Goal: Task Accomplishment & Management: Manage account settings

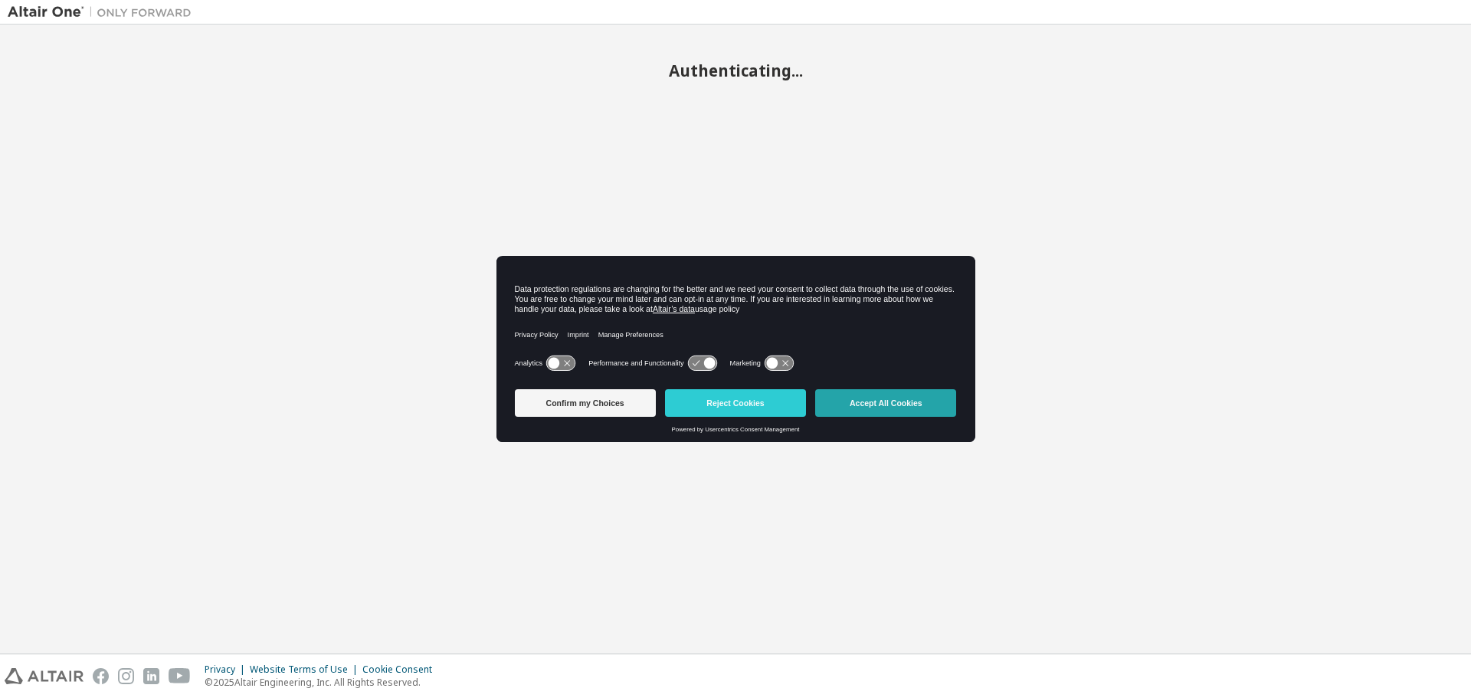
drag, startPoint x: 0, startPoint y: 0, endPoint x: 884, endPoint y: 398, distance: 969.6
click at [884, 398] on button "Accept All Cookies" at bounding box center [885, 403] width 141 height 28
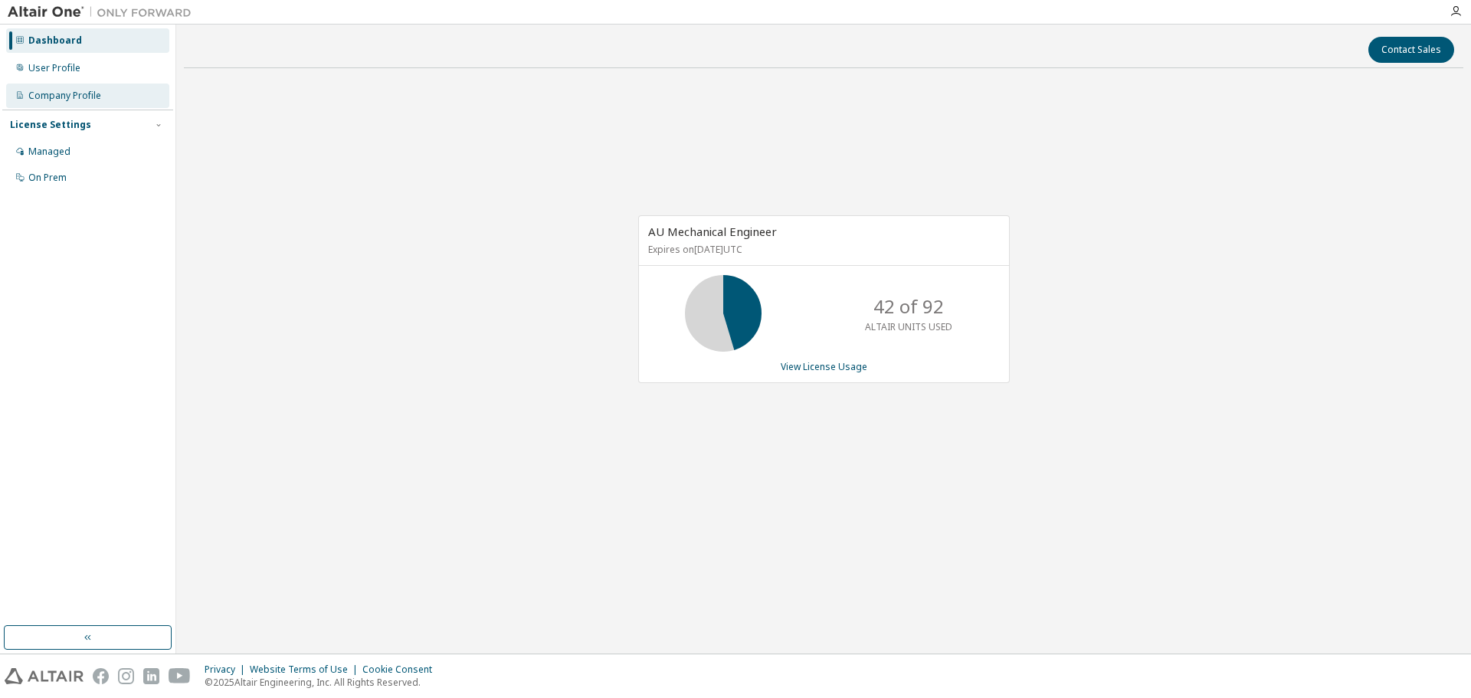
click at [66, 94] on div "Company Profile" at bounding box center [64, 96] width 73 height 12
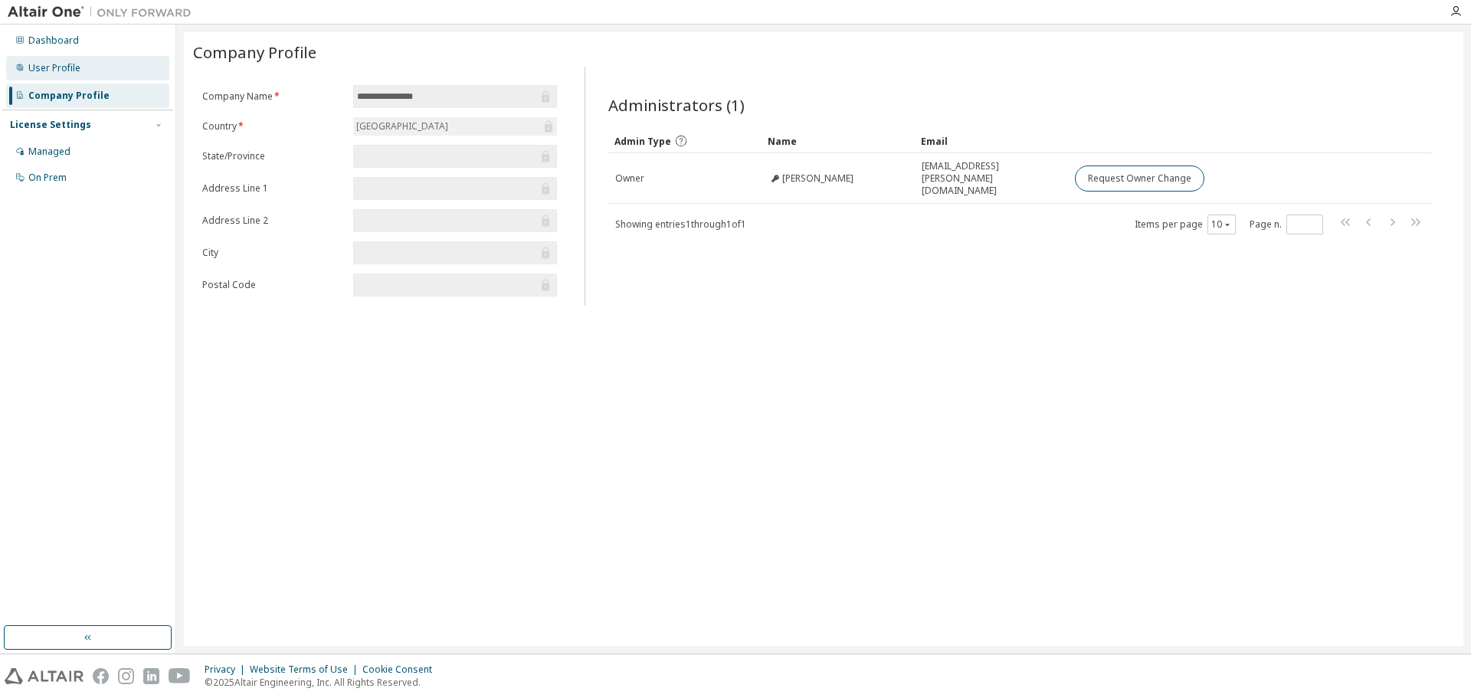
click at [70, 71] on div "User Profile" at bounding box center [54, 68] width 52 height 12
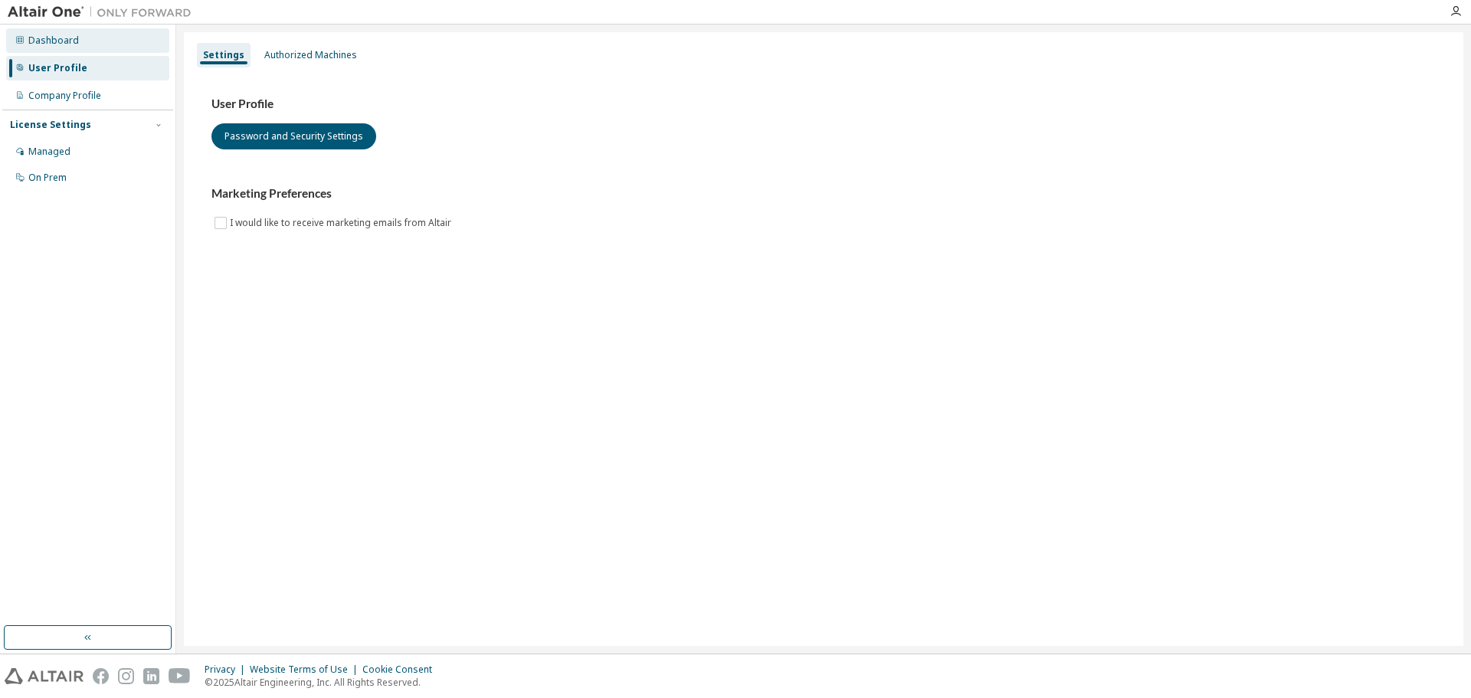
click at [68, 43] on div "Dashboard" at bounding box center [53, 40] width 51 height 12
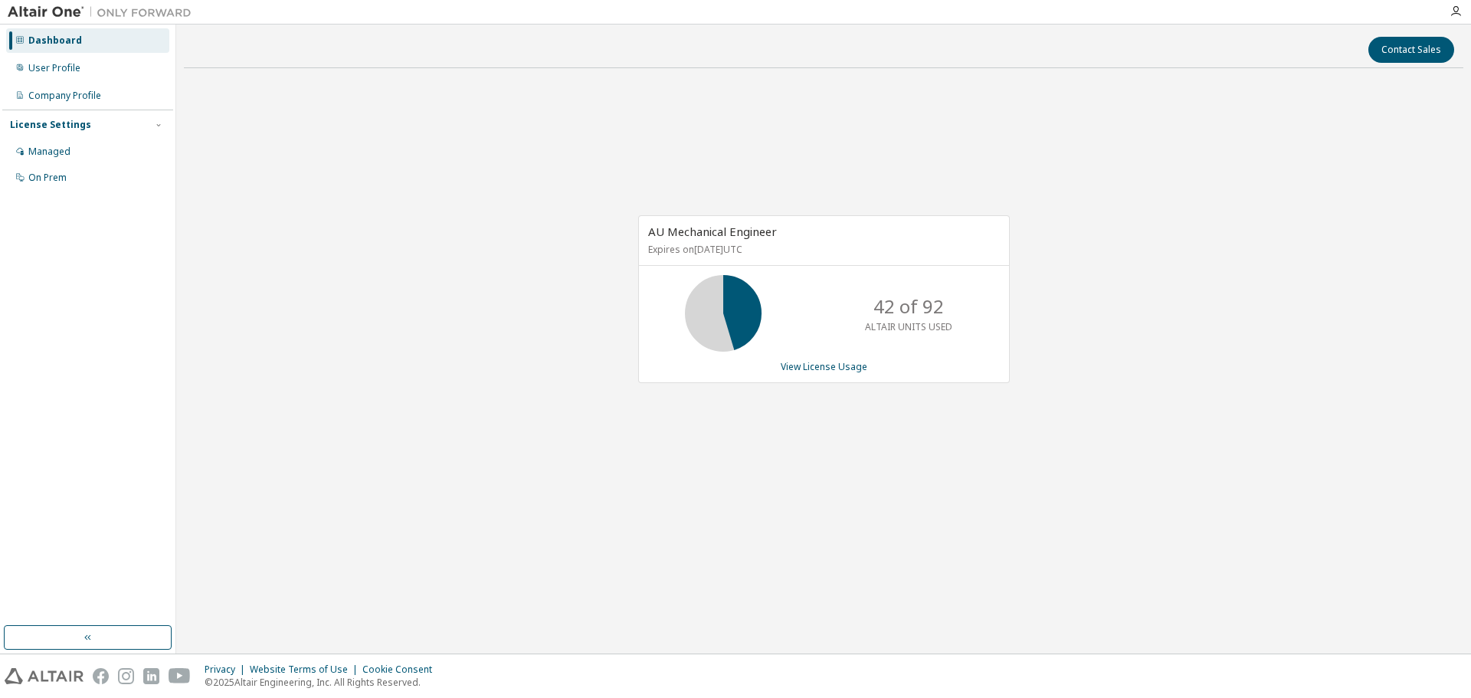
click at [820, 359] on div "AU Mechanical Engineer Expires on December 1, 2025 UTC 42 of 92 ALTAIR UNITS US…" at bounding box center [824, 299] width 372 height 168
click at [822, 362] on link "View License Usage" at bounding box center [824, 366] width 87 height 13
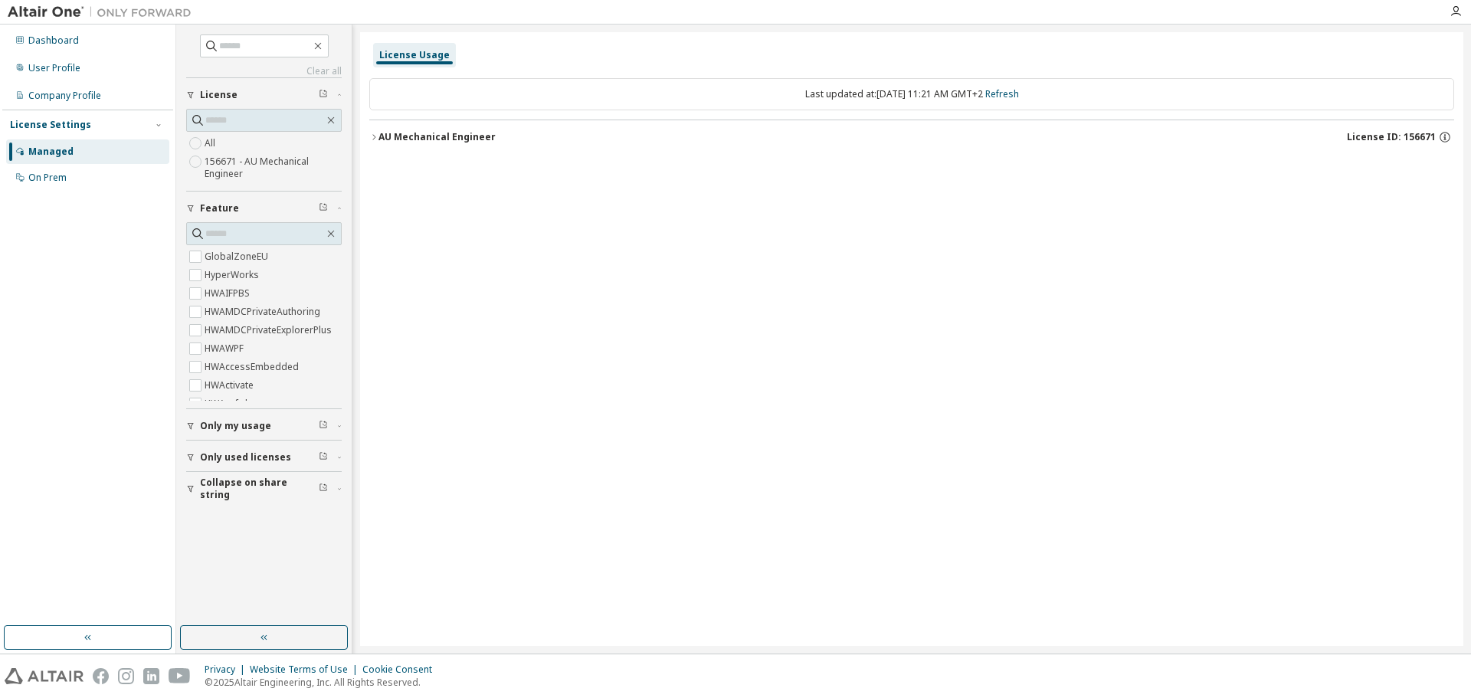
click at [374, 138] on icon "button" at bounding box center [373, 137] width 9 height 9
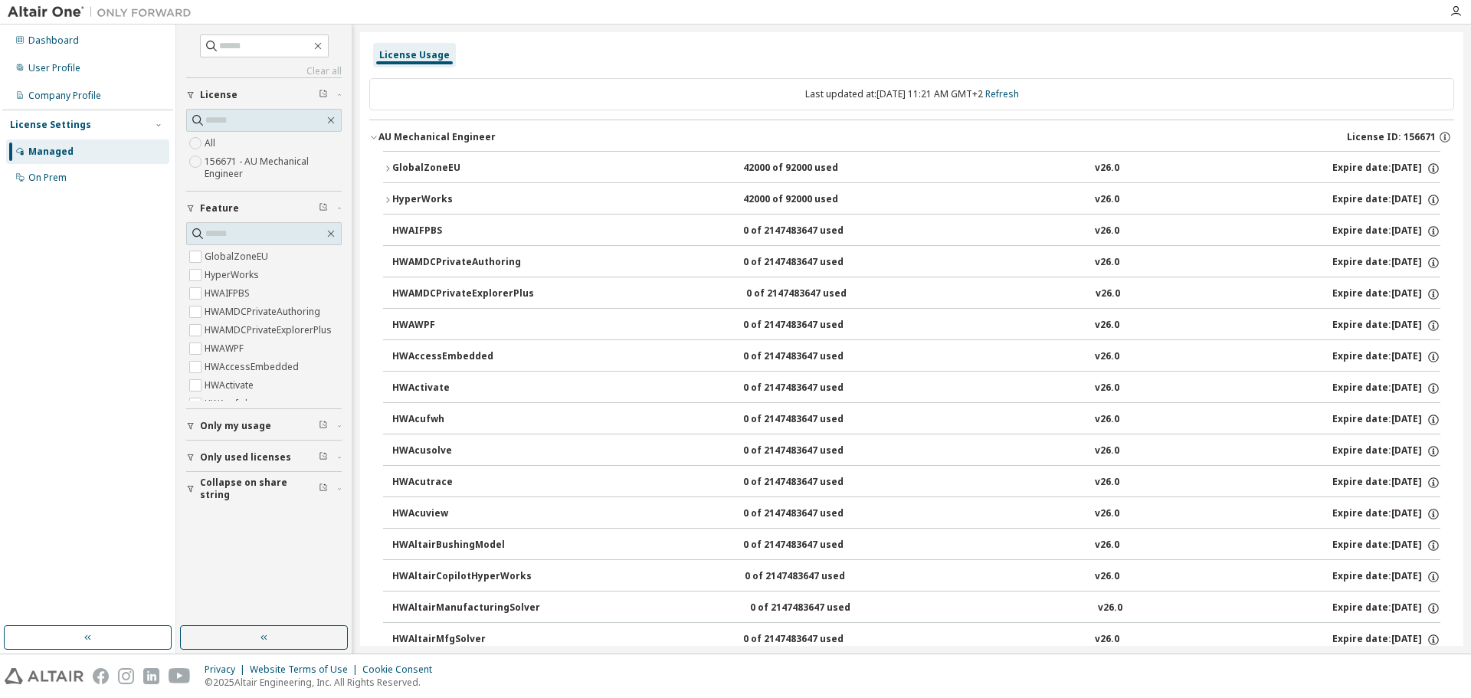
click at [389, 169] on icon "button" at bounding box center [387, 168] width 9 height 9
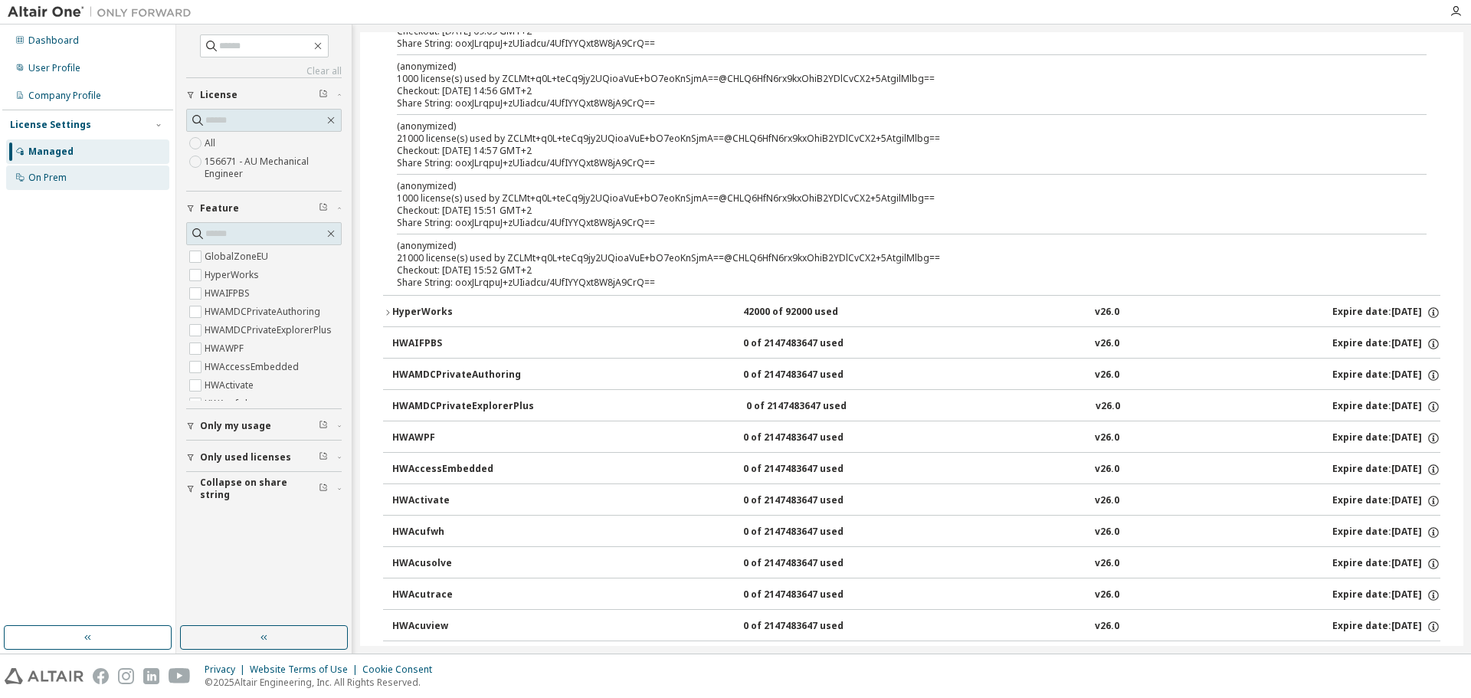
scroll to position [230, 0]
